Goal: Contribute content: Add original content to the website for others to see

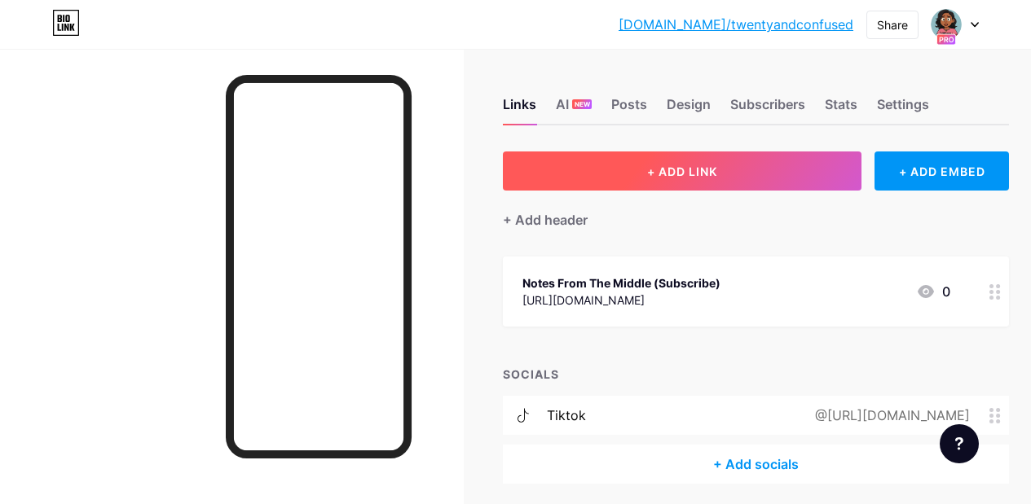
click at [752, 182] on button "+ ADD LINK" at bounding box center [682, 171] width 358 height 39
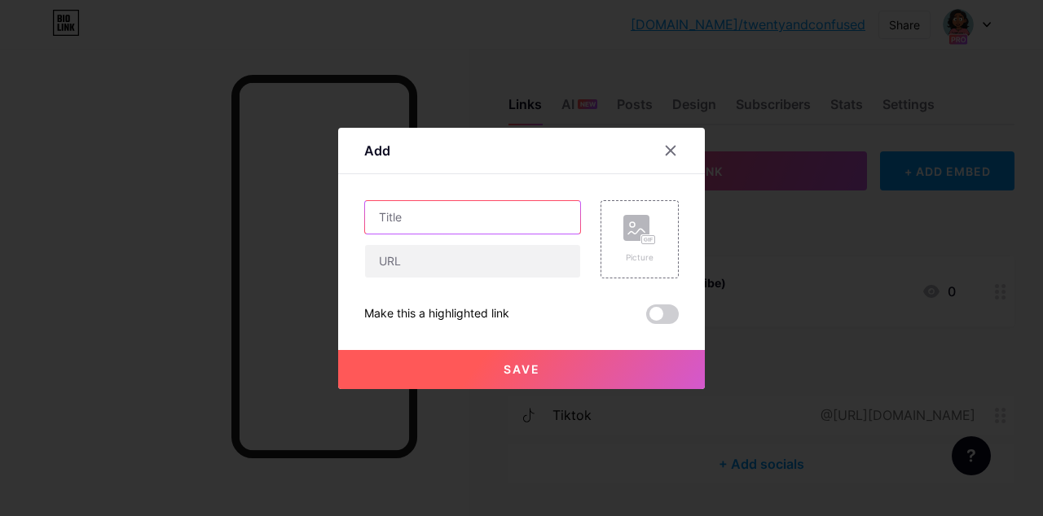
click at [450, 210] on input "text" at bounding box center [472, 217] width 215 height 33
type input "G"
click at [651, 239] on icon at bounding box center [651, 240] width 2 height 4
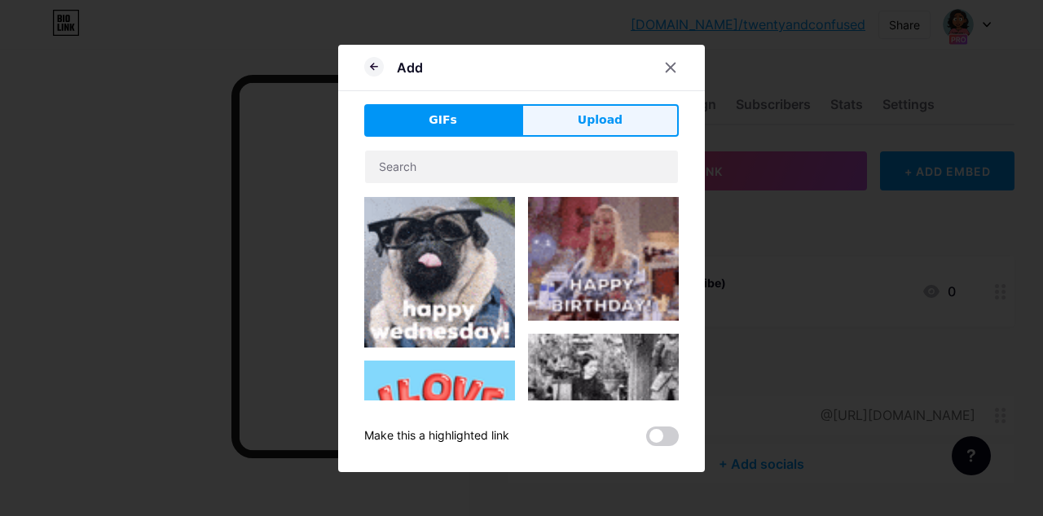
click at [569, 123] on button "Upload" at bounding box center [599, 120] width 157 height 33
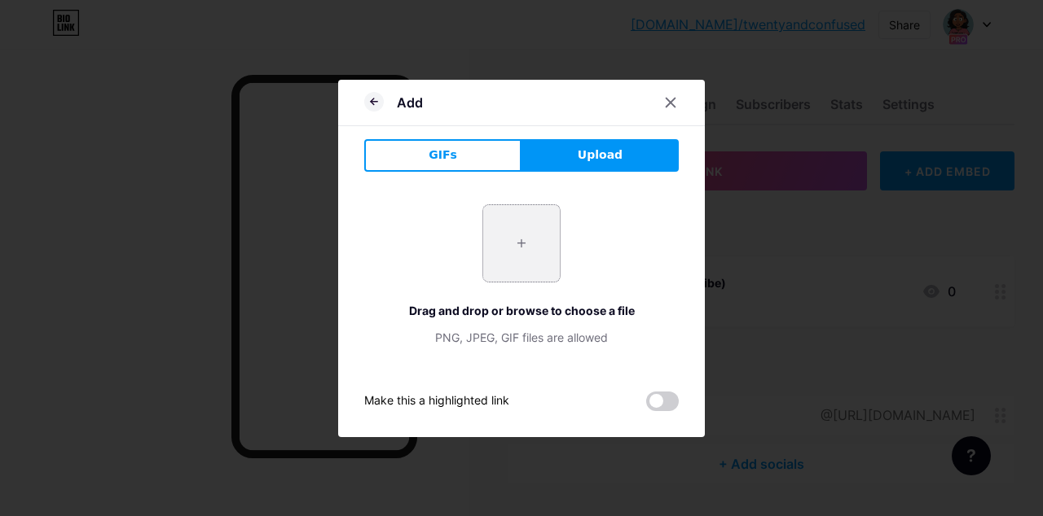
click at [525, 248] on input "file" at bounding box center [521, 243] width 77 height 77
type input "C:\fakepath\BAKERY CLASS FLYERS.png.png"
click at [538, 281] on div "+" at bounding box center [521, 243] width 78 height 78
click at [530, 344] on div "PNG, JPEG, GIF files are allowed" at bounding box center [521, 337] width 314 height 17
click at [386, 107] on div at bounding box center [380, 103] width 33 height 18
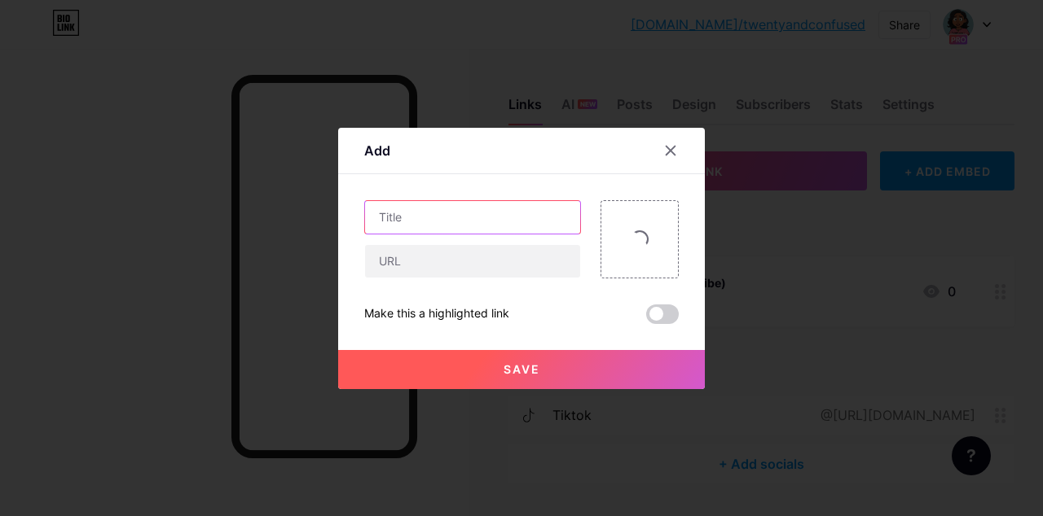
click at [462, 226] on input "text" at bounding box center [472, 217] width 215 height 33
type input "Cocoa & Content"
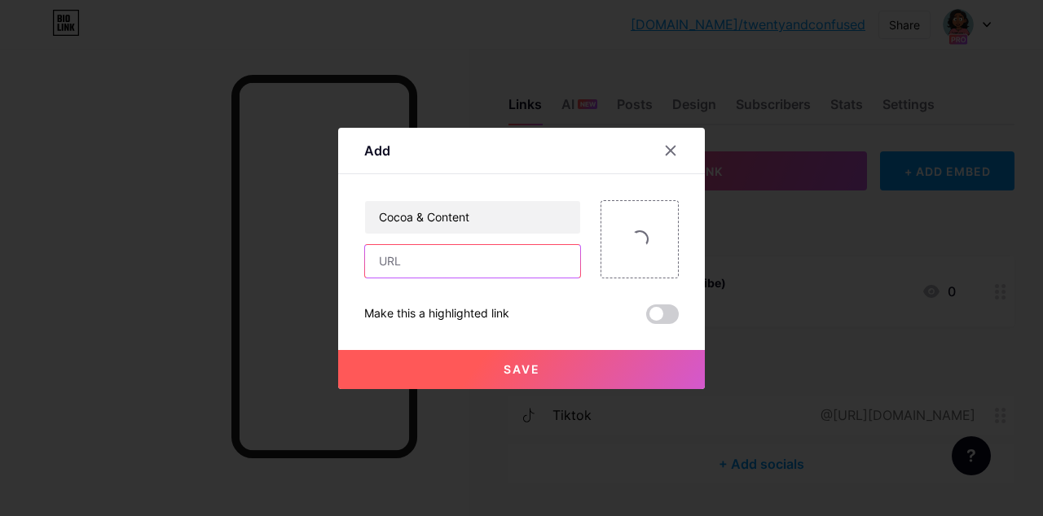
click at [455, 252] on input "text" at bounding box center [472, 261] width 215 height 33
paste input "[URL][DOMAIN_NAME]"
type input "[URL][DOMAIN_NAME]"
click at [514, 365] on span "Save" at bounding box center [521, 370] width 37 height 14
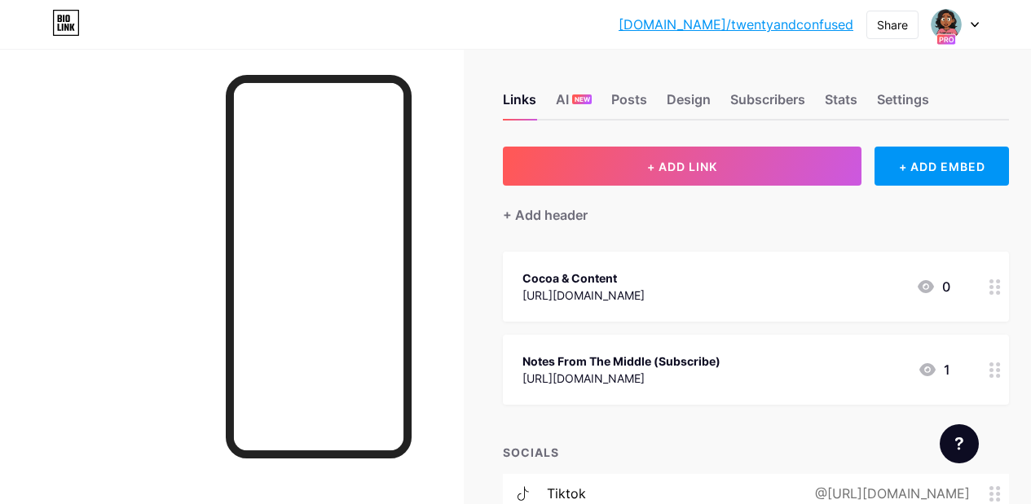
scroll to position [0, 0]
